Goal: Use online tool/utility: Utilize a website feature to perform a specific function

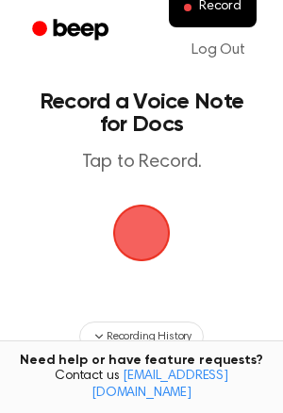
click at [133, 225] on span "button" at bounding box center [142, 234] width 58 height 58
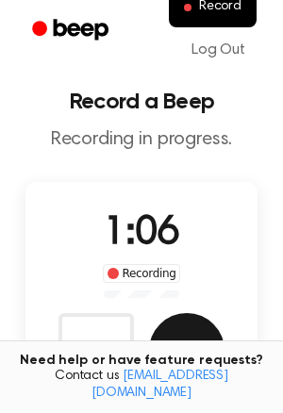
click at [186, 327] on button "Save" at bounding box center [186, 350] width 75 height 75
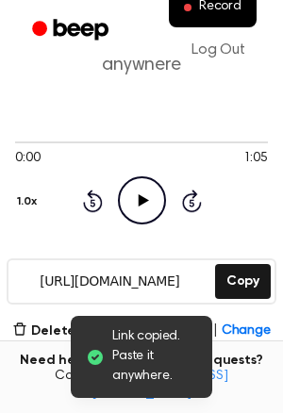
scroll to position [101, 0]
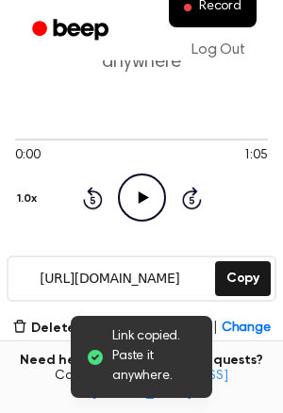
click at [145, 202] on icon "Play Audio" at bounding box center [142, 198] width 48 height 48
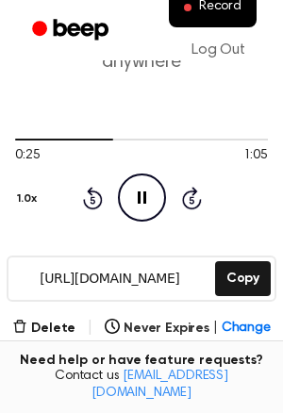
click at [149, 179] on icon "Pause Audio" at bounding box center [142, 198] width 48 height 48
click at [134, 175] on circle at bounding box center [142, 198] width 46 height 46
drag, startPoint x: 109, startPoint y: 138, endPoint x: -59, endPoint y: 140, distance: 168.9
click at [0, 140] on html "Record Log Out Your Recording is Ready Copy the link and paste it anywhere 0:27…" at bounding box center [141, 361] width 283 height 924
click at [88, 200] on icon "Rewind 5 seconds" at bounding box center [92, 198] width 21 height 25
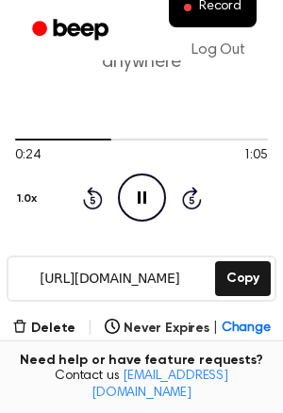
click at [88, 200] on icon "Rewind 5 seconds" at bounding box center [92, 198] width 21 height 25
click at [86, 199] on icon "Rewind 5 seconds" at bounding box center [92, 198] width 21 height 25
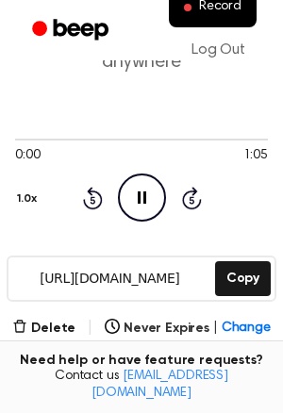
click at [86, 199] on icon "Rewind 5 seconds" at bounding box center [92, 198] width 21 height 25
click at [102, 176] on div "Rewind 5 seconds Pause Audio Skip 5 seconds" at bounding box center [142, 198] width 120 height 48
click at [152, 194] on icon "Pause Audio" at bounding box center [142, 198] width 48 height 48
click at [130, 201] on icon "Play Audio" at bounding box center [142, 198] width 48 height 48
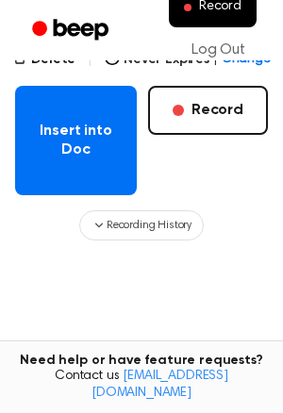
scroll to position [374, 0]
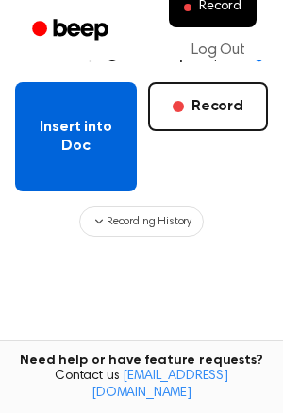
click at [83, 126] on button "Insert into Doc" at bounding box center [76, 136] width 122 height 109
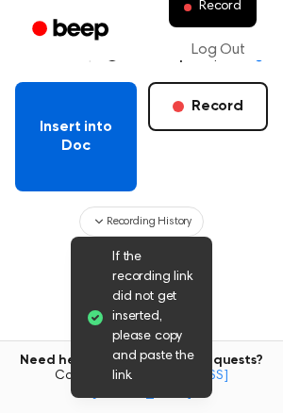
click at [92, 139] on button "Insert into Doc" at bounding box center [76, 136] width 122 height 109
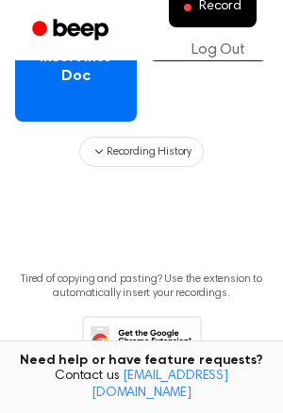
scroll to position [441, 0]
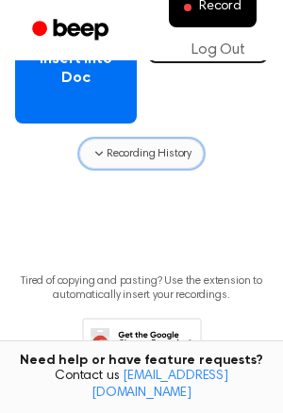
click at [179, 142] on button "Recording History" at bounding box center [141, 154] width 125 height 30
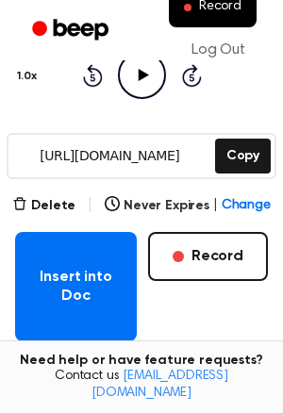
scroll to position [222, 0]
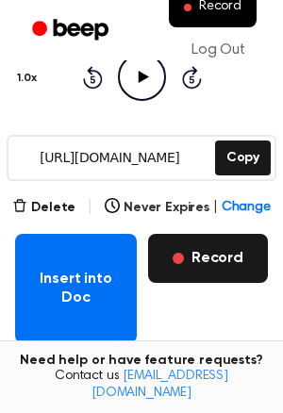
click at [198, 267] on button "Record" at bounding box center [208, 258] width 120 height 49
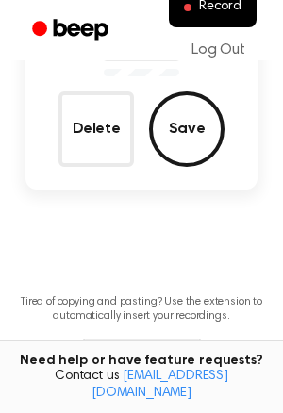
scroll to position [175, 0]
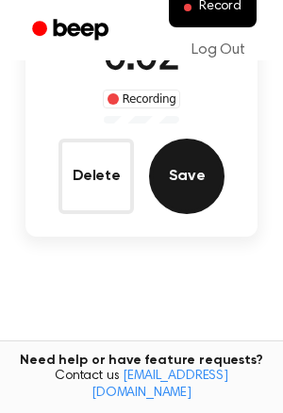
click at [207, 192] on button "Save" at bounding box center [186, 176] width 75 height 75
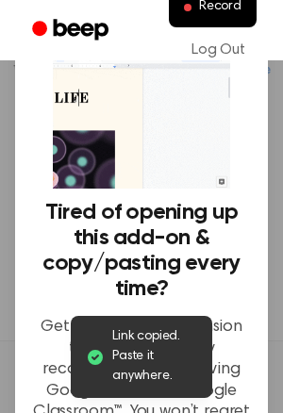
scroll to position [244, 0]
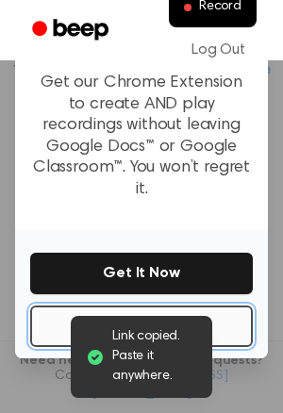
click at [209, 307] on button "No Thanks" at bounding box center [141, 327] width 223 height 42
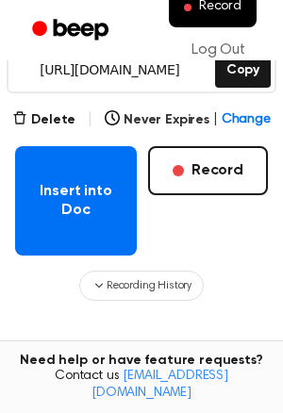
scroll to position [308, 0]
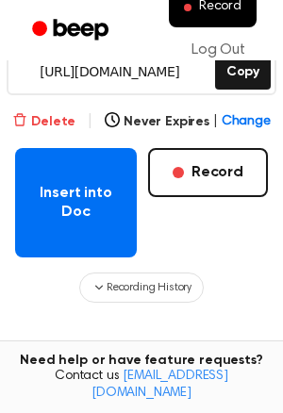
click at [46, 124] on button "Delete" at bounding box center [43, 122] width 63 height 20
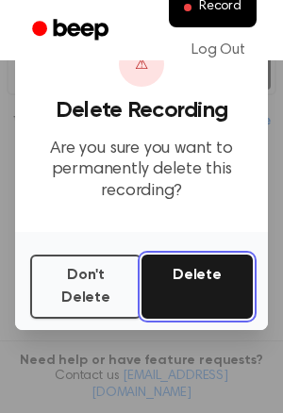
click at [207, 296] on button "Delete" at bounding box center [196, 287] width 111 height 64
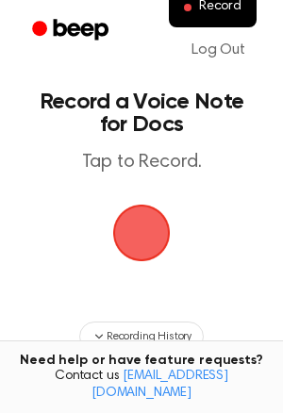
click at [153, 239] on span "button" at bounding box center [141, 233] width 61 height 61
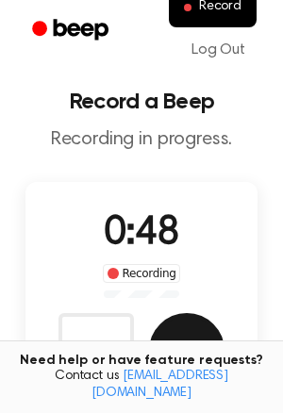
click at [192, 331] on button "Save" at bounding box center [186, 350] width 75 height 75
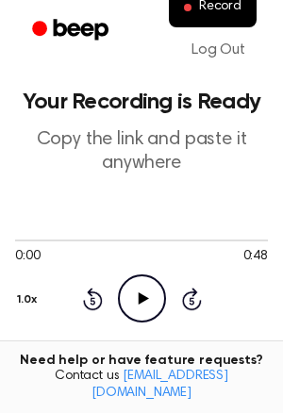
click at [137, 311] on icon "Play Audio" at bounding box center [142, 299] width 48 height 48
click at [137, 312] on icon "Pause Audio" at bounding box center [142, 299] width 48 height 48
click at [137, 312] on icon "Play Audio" at bounding box center [142, 299] width 48 height 48
click at [137, 309] on icon "Pause Audio" at bounding box center [142, 299] width 48 height 48
click at [142, 295] on icon at bounding box center [143, 298] width 10 height 12
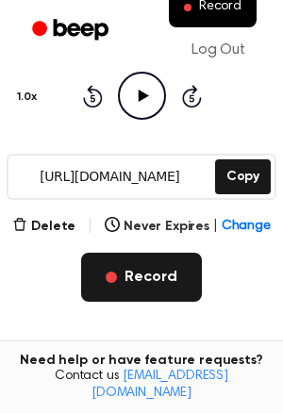
click at [151, 286] on button "Record" at bounding box center [141, 277] width 120 height 49
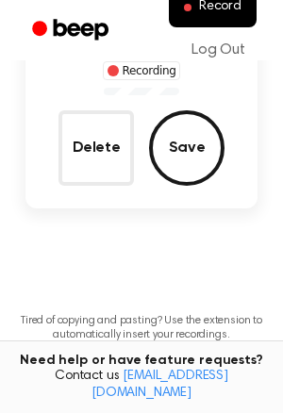
scroll to position [156, 0]
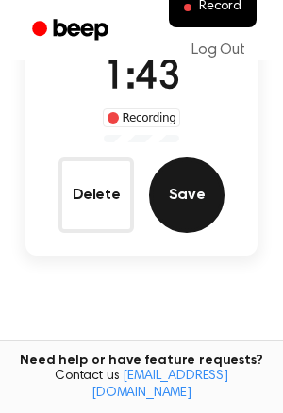
click at [197, 198] on button "Save" at bounding box center [186, 195] width 75 height 75
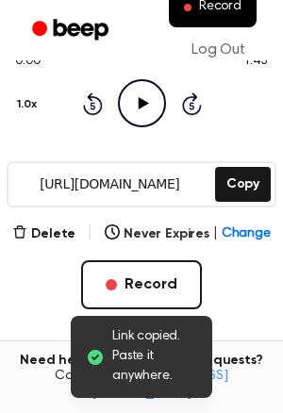
scroll to position [192, 0]
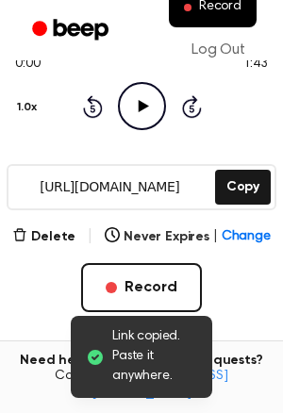
click at [141, 108] on icon at bounding box center [143, 106] width 10 height 12
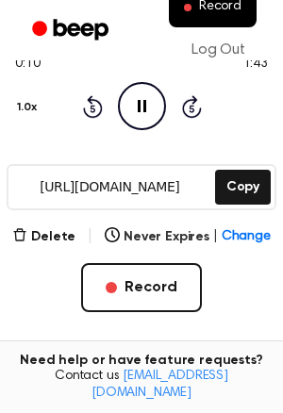
click at [124, 108] on icon "Pause Audio" at bounding box center [142, 106] width 48 height 48
click at [124, 108] on icon "Play Audio" at bounding box center [142, 106] width 48 height 48
click at [149, 108] on icon "Pause Audio" at bounding box center [142, 106] width 48 height 48
click at [149, 108] on icon "Play Audio" at bounding box center [142, 106] width 48 height 48
click at [138, 111] on icon at bounding box center [142, 106] width 8 height 12
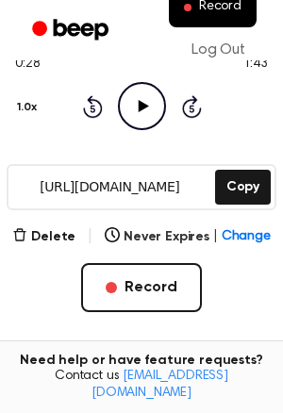
click at [137, 112] on icon "Play Audio" at bounding box center [142, 106] width 48 height 48
click at [143, 106] on icon at bounding box center [142, 106] width 8 height 12
click at [145, 118] on icon "Play Audio" at bounding box center [142, 106] width 48 height 48
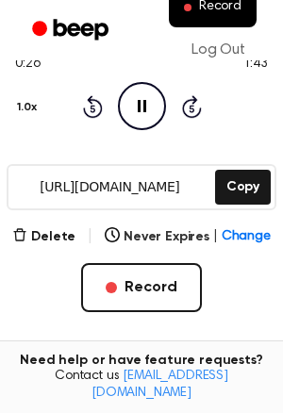
click at [147, 106] on icon "Pause Audio" at bounding box center [142, 106] width 48 height 48
click at [147, 106] on icon at bounding box center [143, 106] width 10 height 12
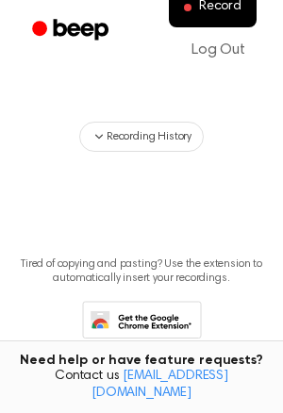
scroll to position [511, 0]
